Goal: Transaction & Acquisition: Download file/media

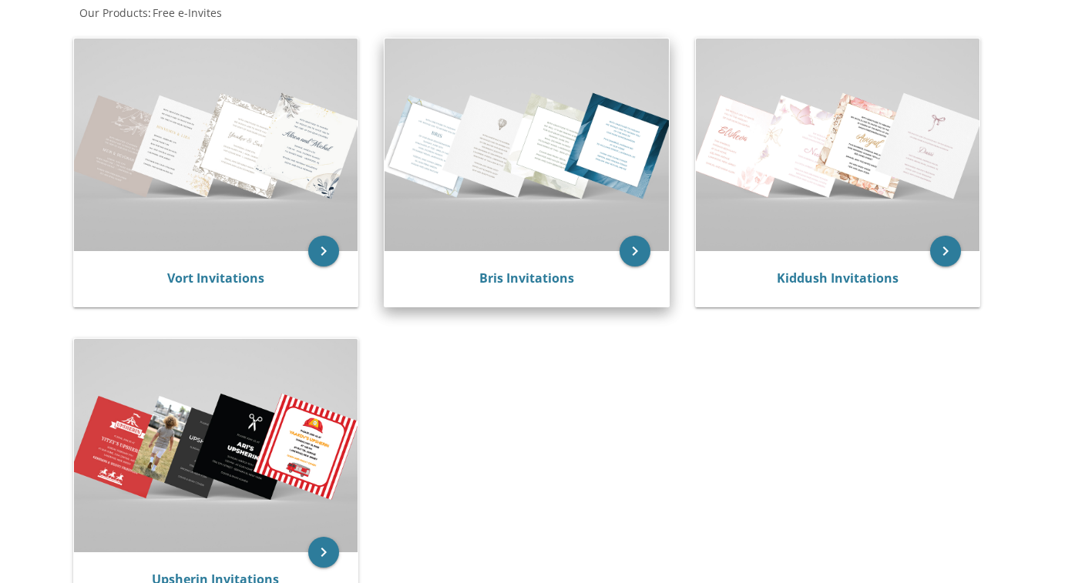
scroll to position [314, 0]
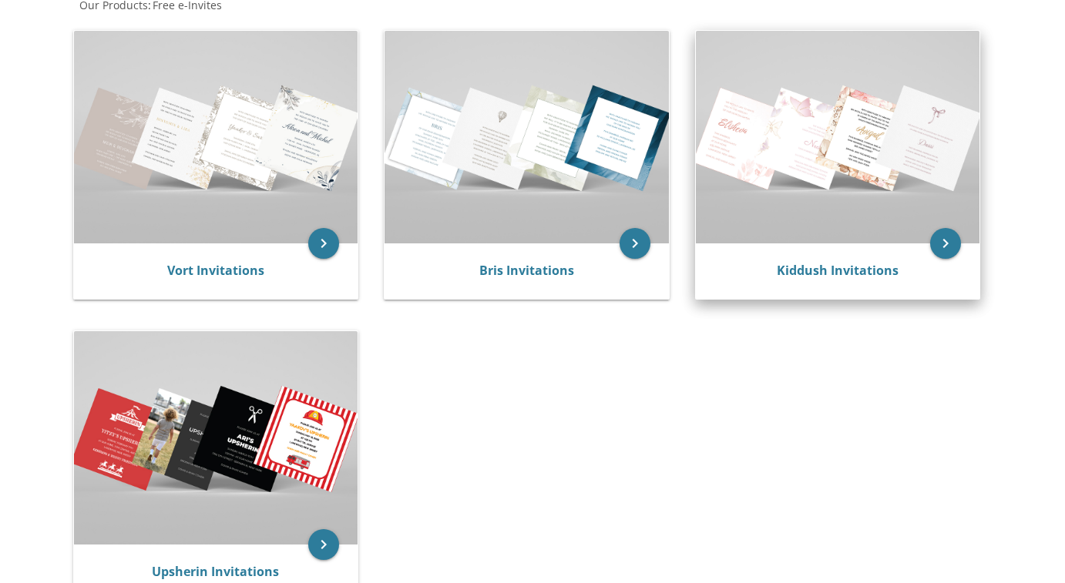
click at [852, 176] on img at bounding box center [838, 137] width 284 height 213
click at [943, 247] on icon "keyboard_arrow_right" at bounding box center [945, 243] width 31 height 31
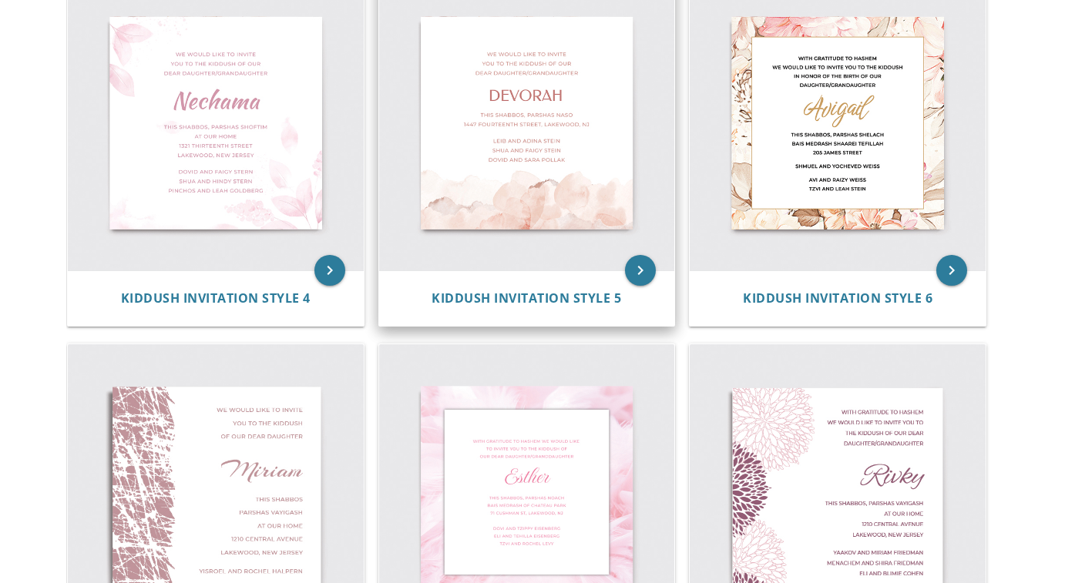
scroll to position [786, 0]
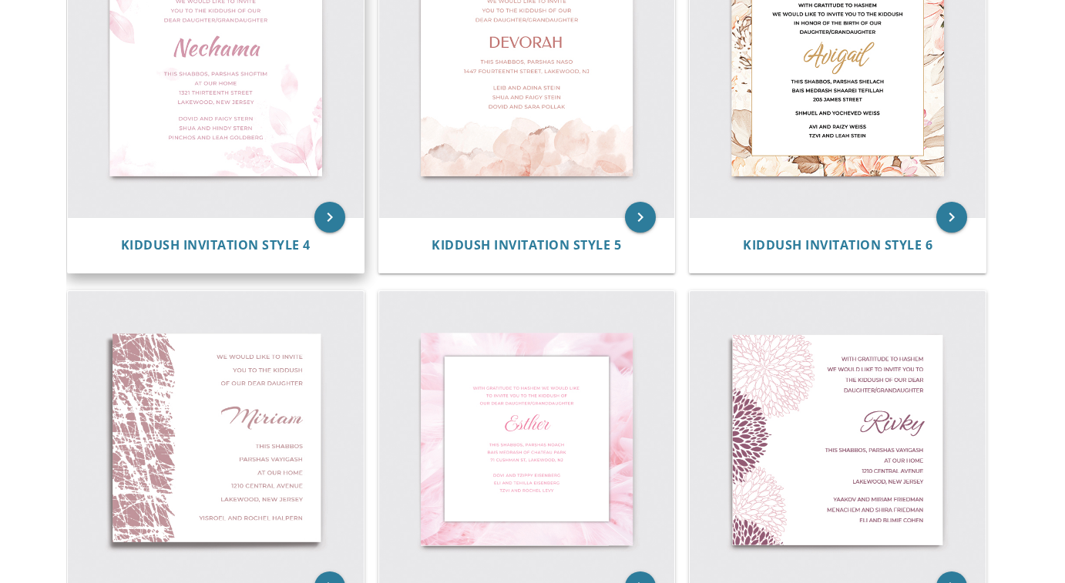
click at [201, 137] on img at bounding box center [216, 69] width 296 height 296
